Goal: Check status: Check status

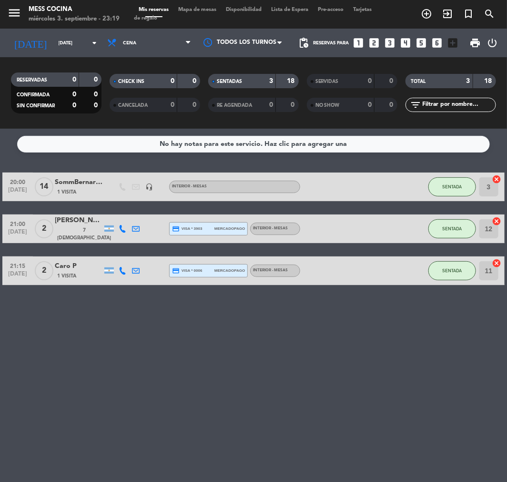
click at [44, 20] on div "miércoles 3. septiembre - 23:19" at bounding box center [74, 19] width 91 height 10
click at [54, 48] on input "[DATE]" at bounding box center [86, 43] width 64 height 15
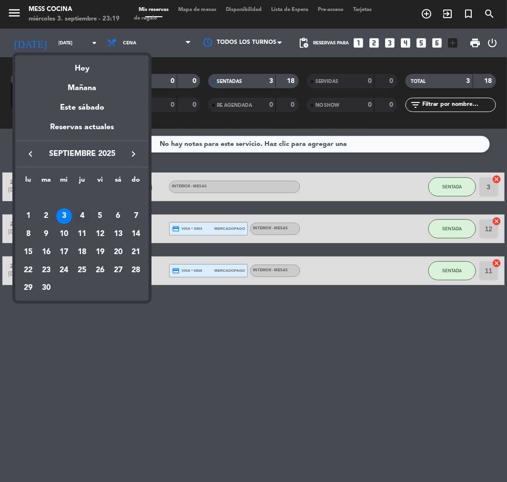
click at [87, 224] on td "4" at bounding box center [82, 216] width 18 height 18
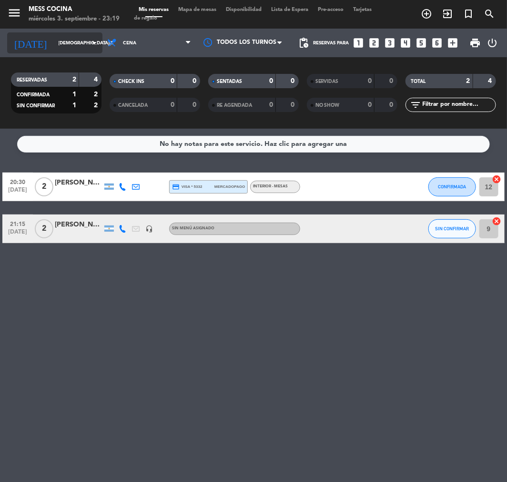
click at [54, 47] on input "[DEMOGRAPHIC_DATA][DATE]" at bounding box center [86, 43] width 64 height 15
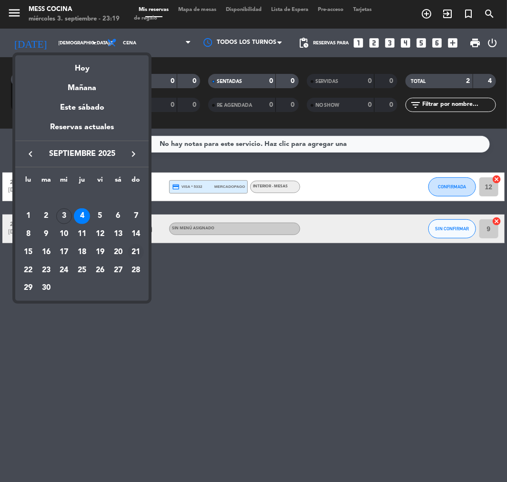
click at [136, 250] on div "21" at bounding box center [136, 252] width 16 height 16
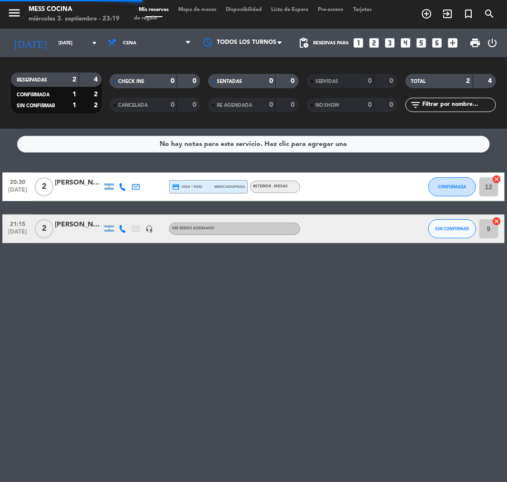
click at [129, 54] on div "Todos los servicios Brunch Almuerzo Cena Cena Todos los servicios Brunch Almuer…" at bounding box center [148, 43] width 93 height 29
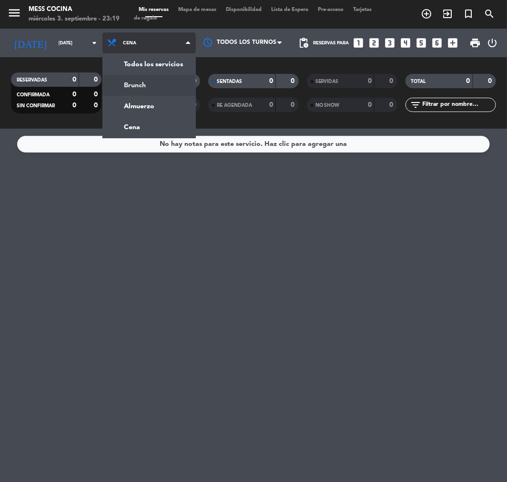
click at [136, 86] on div "menu Mess Cocina [DATE] 3. septiembre - 23:19 Mis reservas Mapa de mesas Dispon…" at bounding box center [253, 64] width 507 height 129
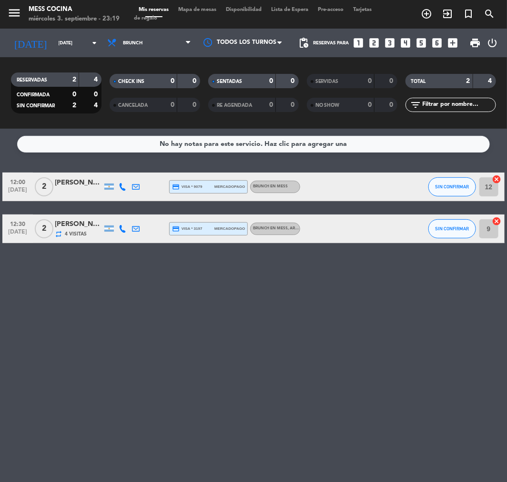
drag, startPoint x: 93, startPoint y: 164, endPoint x: 174, endPoint y: 337, distance: 191.0
click at [174, 337] on div "No hay notas para este servicio. Haz clic para agregar una 12:00 [DATE] 2 [PERS…" at bounding box center [253, 305] width 507 height 353
click at [54, 34] on div "[DATE] [DATE] arrow_drop_down" at bounding box center [54, 42] width 95 height 21
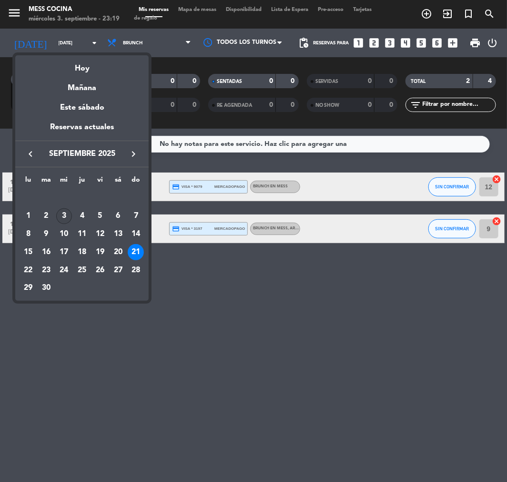
click at [59, 212] on div "3" at bounding box center [64, 216] width 16 height 16
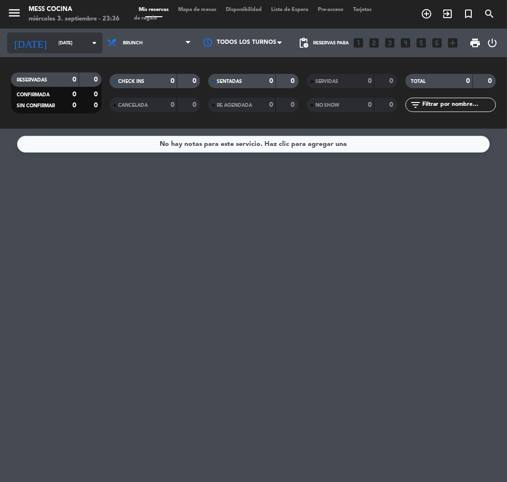
click at [54, 39] on input "[DATE]" at bounding box center [86, 43] width 64 height 15
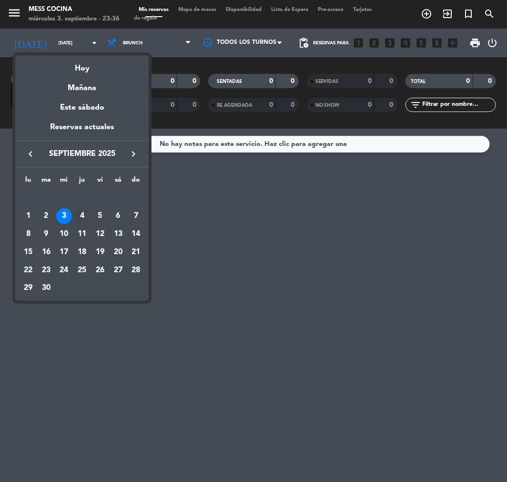
click at [81, 223] on div "4" at bounding box center [82, 216] width 16 height 16
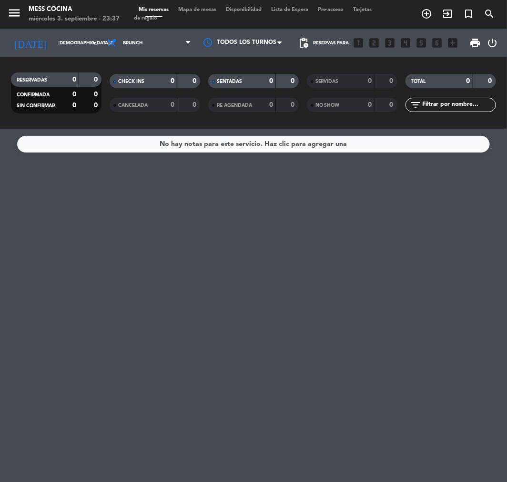
click at [65, 54] on div "[DATE] [DATE] arrow_drop_down" at bounding box center [54, 43] width 95 height 29
click at [161, 58] on div "RESERVADAS 0 0 CONFIRMADA 0 0 SIN CONFIRMAR 0 0 CHECK INS 0 0 CANCELADA 0 0 SEN…" at bounding box center [253, 92] width 507 height 71
click at [157, 50] on span "Brunch" at bounding box center [148, 42] width 93 height 21
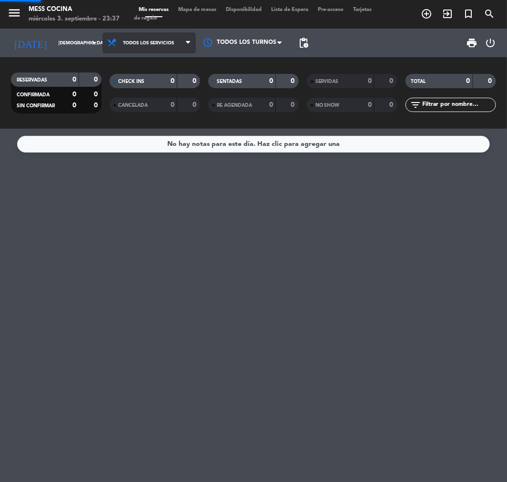
click at [156, 63] on div "menu Mess Cocina [DATE] 3. septiembre - 23:37 Mis reservas Mapa de mesas Dispon…" at bounding box center [253, 64] width 507 height 129
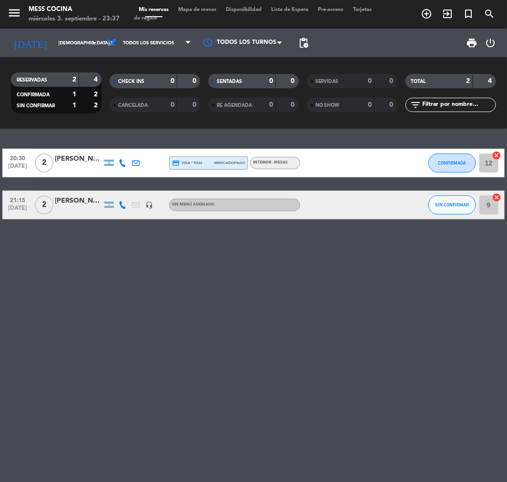
drag, startPoint x: 83, startPoint y: 144, endPoint x: 153, endPoint y: 278, distance: 151.3
click at [153, 278] on div "20:30 [DATE] 2 [PERSON_NAME] credit_card visa * 5332 mercadopago INTERIOR - MES…" at bounding box center [253, 305] width 507 height 353
click at [21, 68] on div "RESERVADAS 2 4 CONFIRMADA 1 2 SIN CONFIRMAR 1 2" at bounding box center [56, 93] width 99 height 52
click at [26, 56] on div "[DATE] [DATE] arrow_drop_down" at bounding box center [54, 43] width 95 height 29
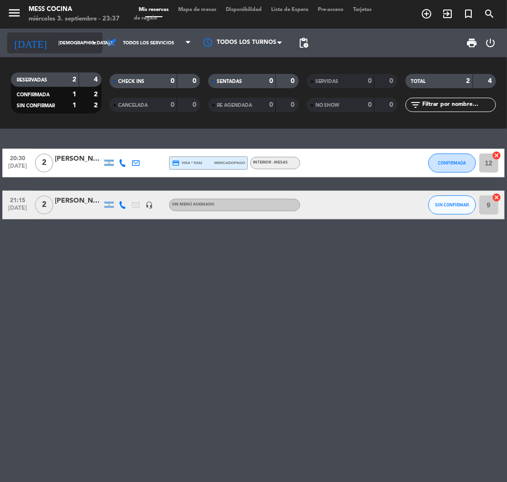
click at [28, 52] on icon "[DATE]" at bounding box center [30, 43] width 47 height 20
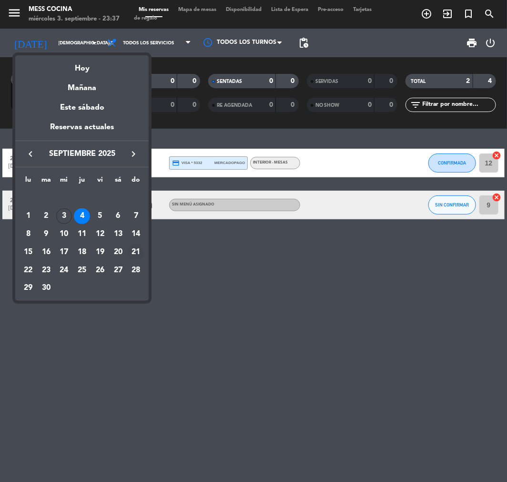
click at [133, 248] on div "21" at bounding box center [136, 252] width 16 height 16
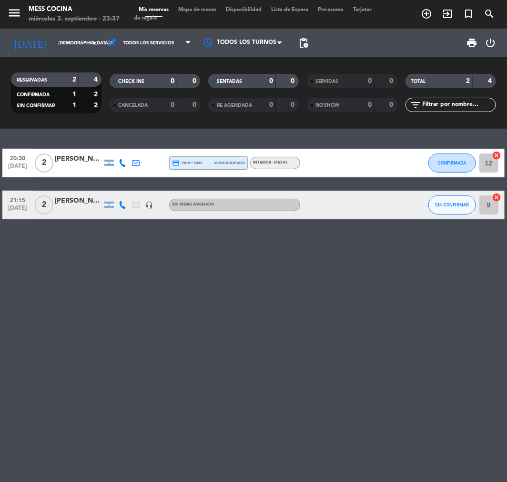
type input "[DATE]"
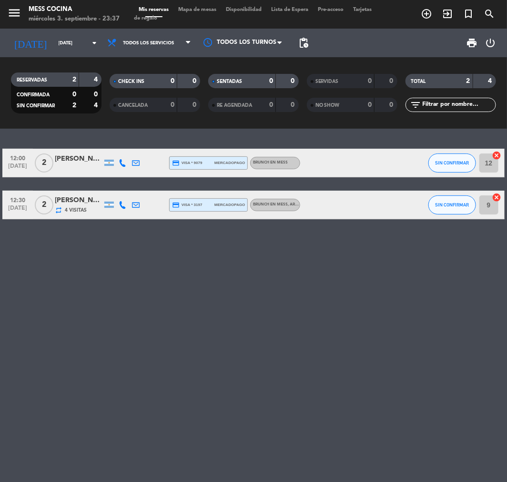
drag, startPoint x: 99, startPoint y: 142, endPoint x: 139, endPoint y: 291, distance: 154.0
click at [139, 291] on div "12:00 [DATE] 2 [PERSON_NAME] credit_card visa * 9079 mercadopago BRUNCH EN MESS…" at bounding box center [253, 305] width 507 height 353
drag, startPoint x: 198, startPoint y: 310, endPoint x: 29, endPoint y: 138, distance: 241.0
click at [29, 138] on div "12:00 [DATE] 2 [PERSON_NAME] credit_card visa * 9079 mercadopago BRUNCH EN MESS…" at bounding box center [253, 305] width 507 height 353
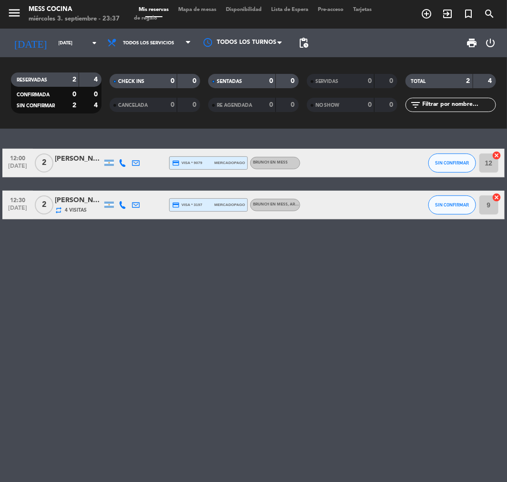
click at [29, 138] on div "12:00 [DATE] 2 [PERSON_NAME] credit_card visa * 9079 mercadopago BRUNCH EN MESS…" at bounding box center [253, 305] width 507 height 353
drag, startPoint x: 29, startPoint y: 138, endPoint x: 183, endPoint y: 287, distance: 214.0
click at [183, 287] on div "12:00 [DATE] 2 [PERSON_NAME] credit_card visa * 9079 mercadopago BRUNCH EN MESS…" at bounding box center [253, 305] width 507 height 353
drag, startPoint x: 177, startPoint y: 236, endPoint x: 56, endPoint y: 117, distance: 169.2
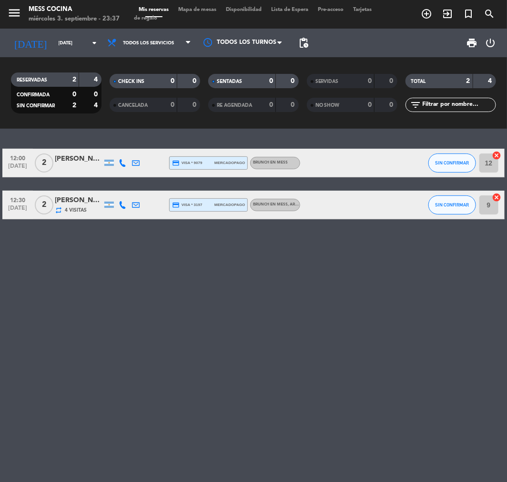
click at [56, 117] on ng-component "menu Mess Cocina [DATE] 3. septiembre - 23:37 Mis reservas Mapa de mesas Dispon…" at bounding box center [253, 241] width 507 height 482
click at [51, 140] on div "12:00 [DATE] 2 [PERSON_NAME] credit_card visa * 9079 mercadopago BRUNCH EN MESS…" at bounding box center [253, 305] width 507 height 353
drag, startPoint x: 51, startPoint y: 140, endPoint x: 111, endPoint y: 226, distance: 104.6
click at [111, 226] on div "12:00 [DATE] 2 [PERSON_NAME] credit_card visa * 9079 mercadopago BRUNCH EN MESS…" at bounding box center [253, 305] width 507 height 353
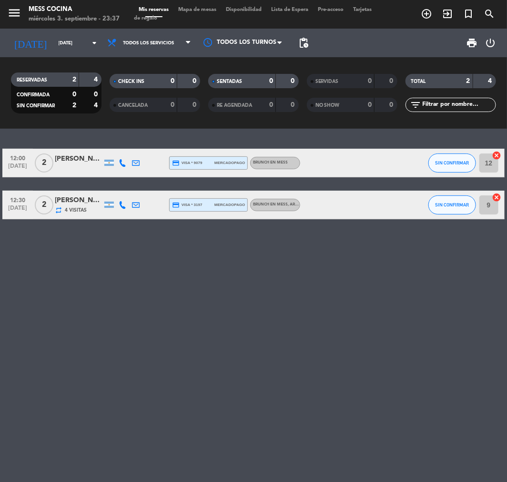
click at [111, 226] on div "12:00 [DATE] 2 [PERSON_NAME] credit_card visa * 9079 mercadopago BRUNCH EN MESS…" at bounding box center [253, 305] width 507 height 353
